Goal: Task Accomplishment & Management: Manage account settings

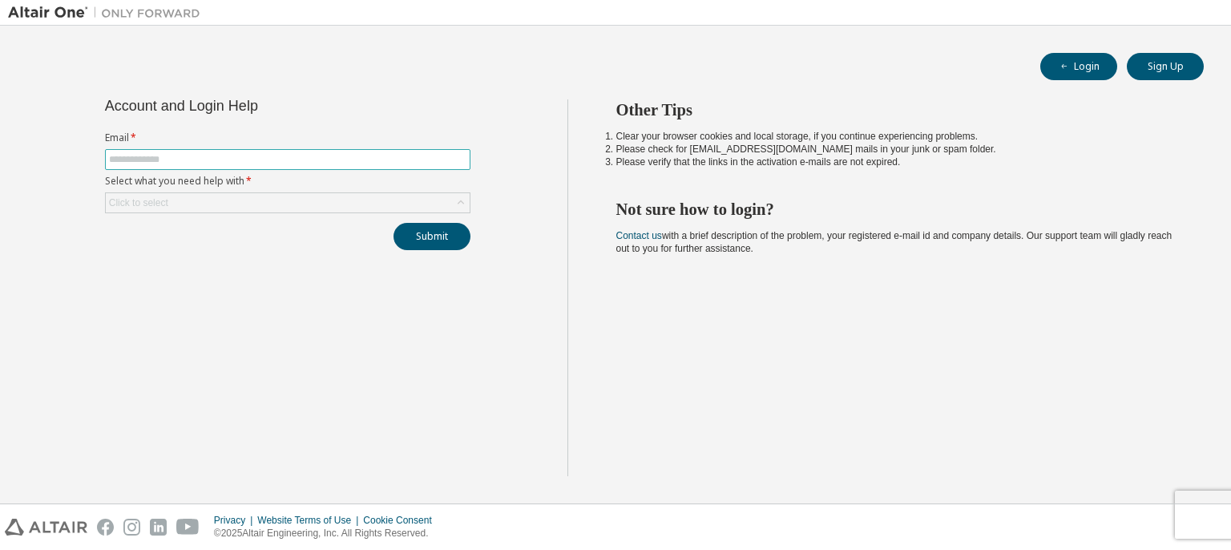
click at [287, 159] on input "text" at bounding box center [287, 159] width 357 height 13
drag, startPoint x: 212, startPoint y: 327, endPoint x: 211, endPoint y: 317, distance: 10.4
click at [211, 324] on div "Account and Login Help Email * Select what you need help with * Click to select…" at bounding box center [287, 287] width 559 height 377
drag, startPoint x: 222, startPoint y: 147, endPoint x: 223, endPoint y: 159, distance: 12.0
click at [223, 148] on form "Email * Select what you need help with * Click to select" at bounding box center [287, 172] width 365 height 82
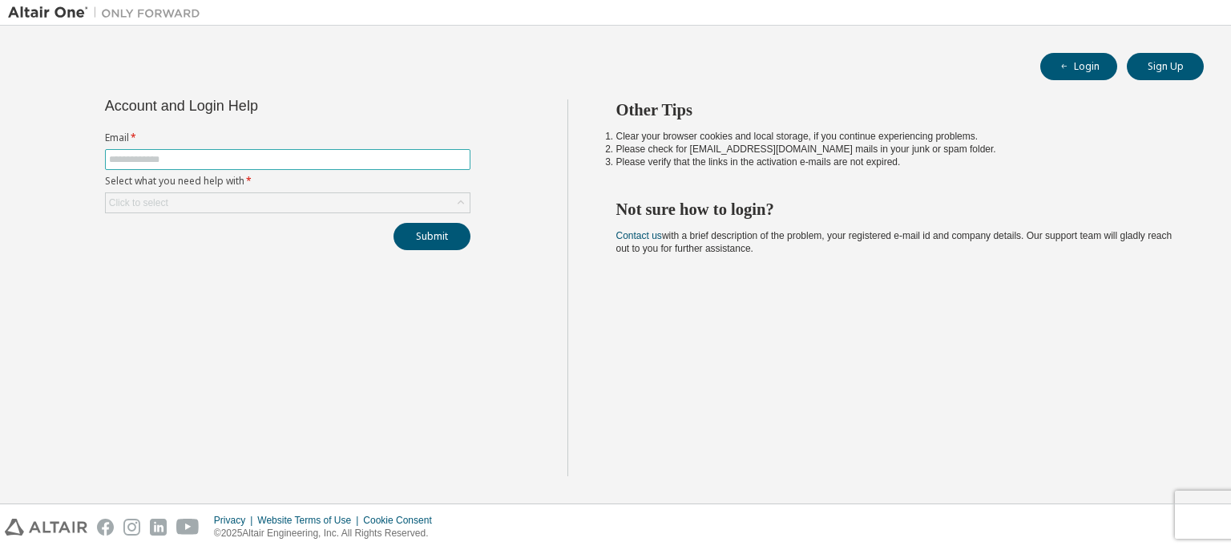
click at [224, 163] on input "text" at bounding box center [287, 159] width 357 height 13
type input "**********"
click at [217, 203] on div "Click to select" at bounding box center [288, 202] width 364 height 19
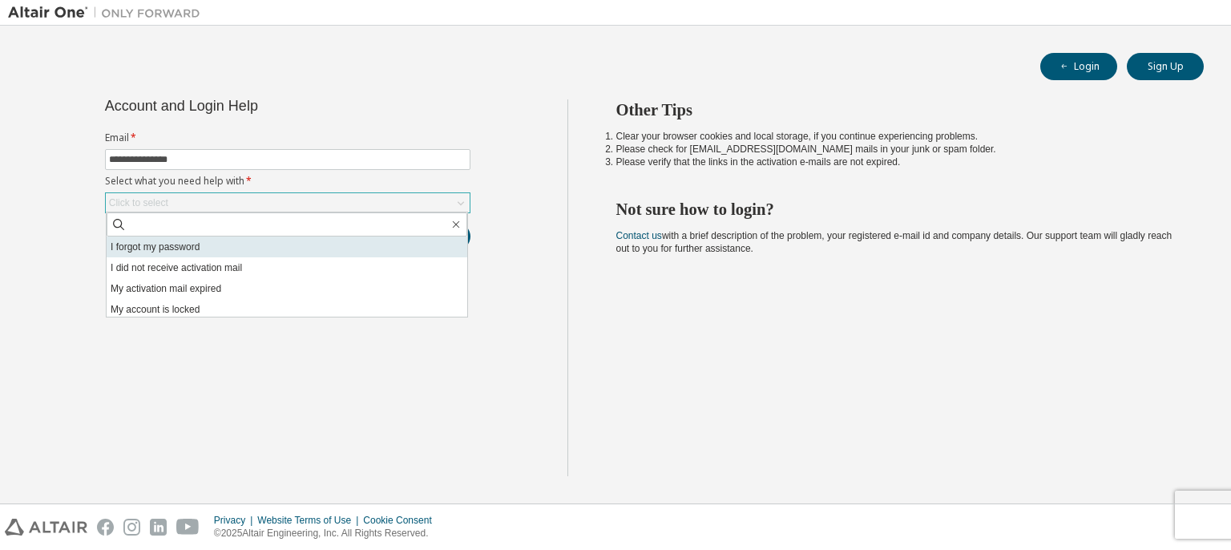
click at [212, 245] on li "I forgot my password" at bounding box center [287, 246] width 361 height 21
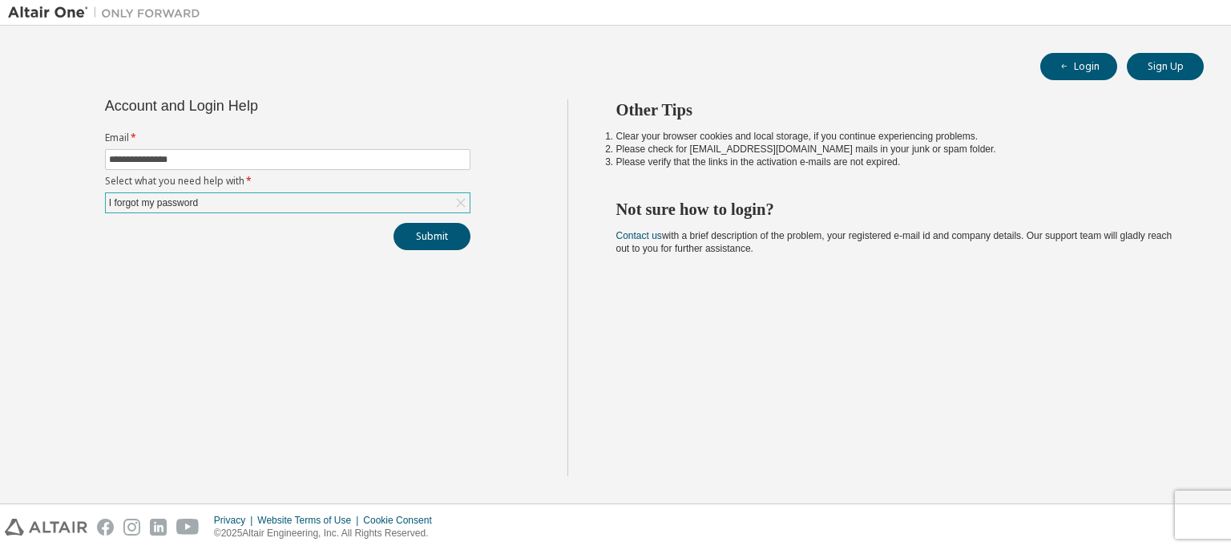
drag, startPoint x: 269, startPoint y: 323, endPoint x: 481, endPoint y: 238, distance: 228.0
click at [276, 318] on div "**********" at bounding box center [287, 287] width 559 height 377
click at [438, 240] on button "Submit" at bounding box center [431, 236] width 77 height 27
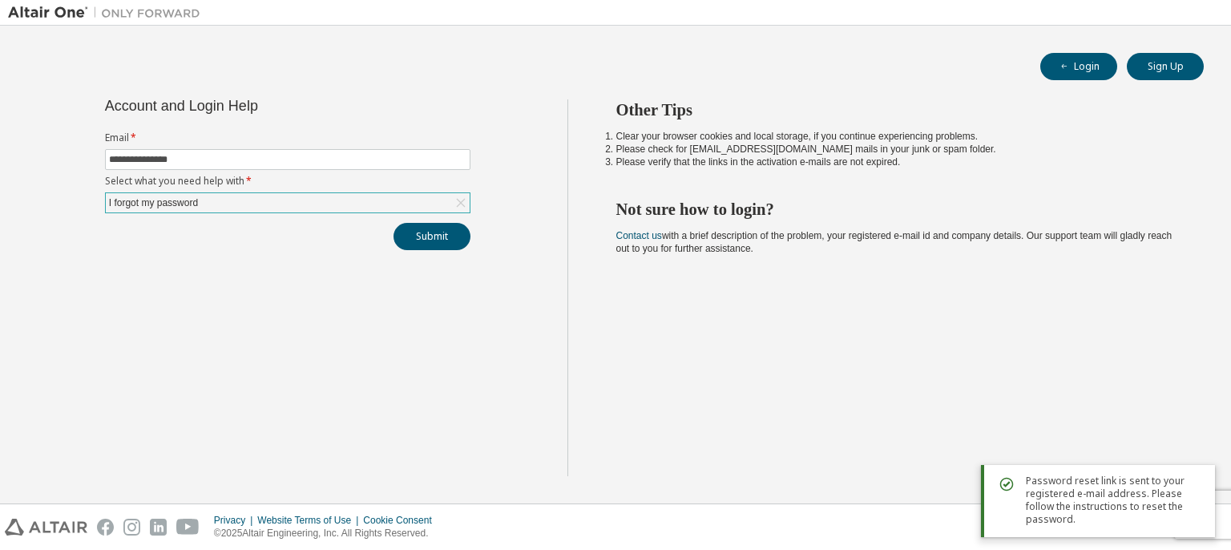
click at [696, 377] on div "Other Tips Clear your browser cookies and local storage, if you continue experi…" at bounding box center [895, 287] width 656 height 377
